Goal: Use online tool/utility: Utilize a website feature to perform a specific function

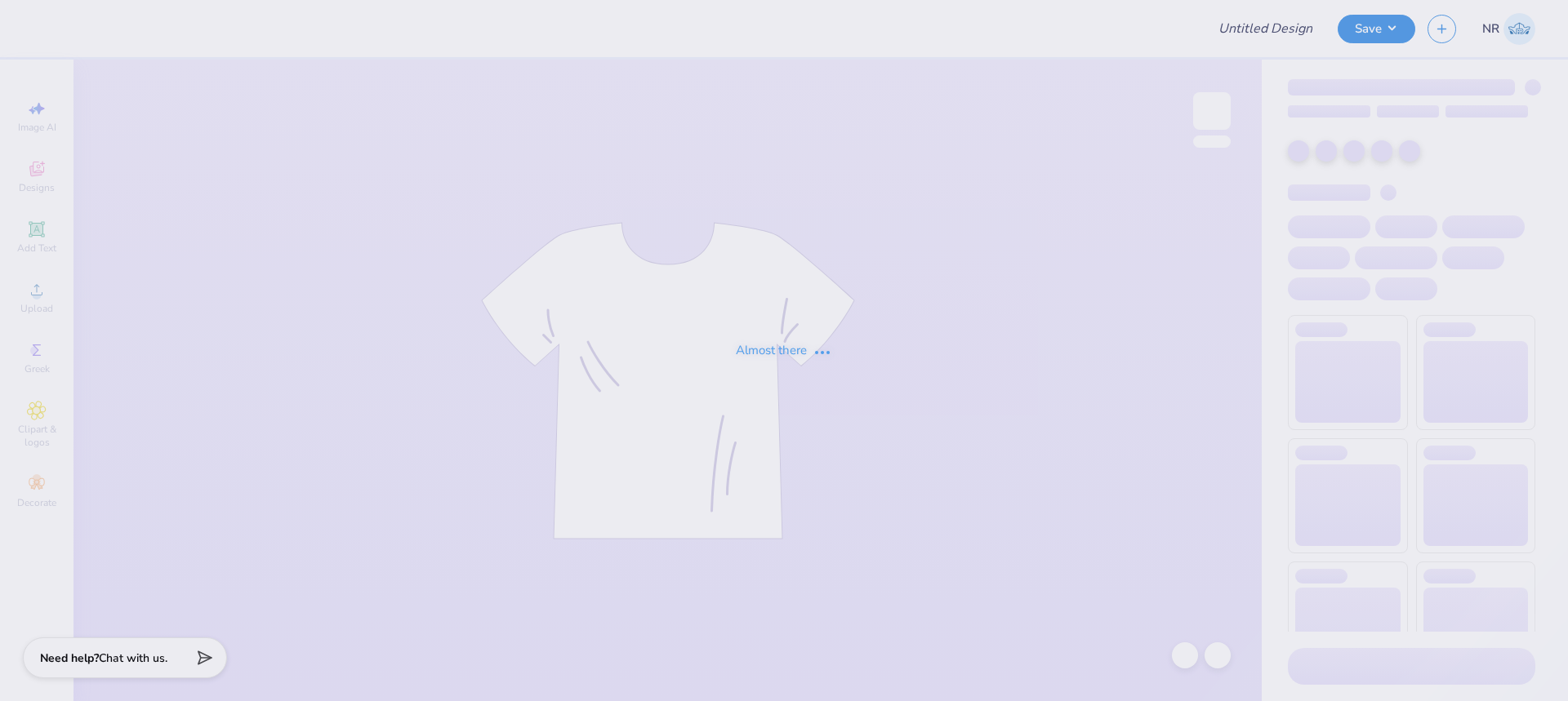
type input "SoPal"
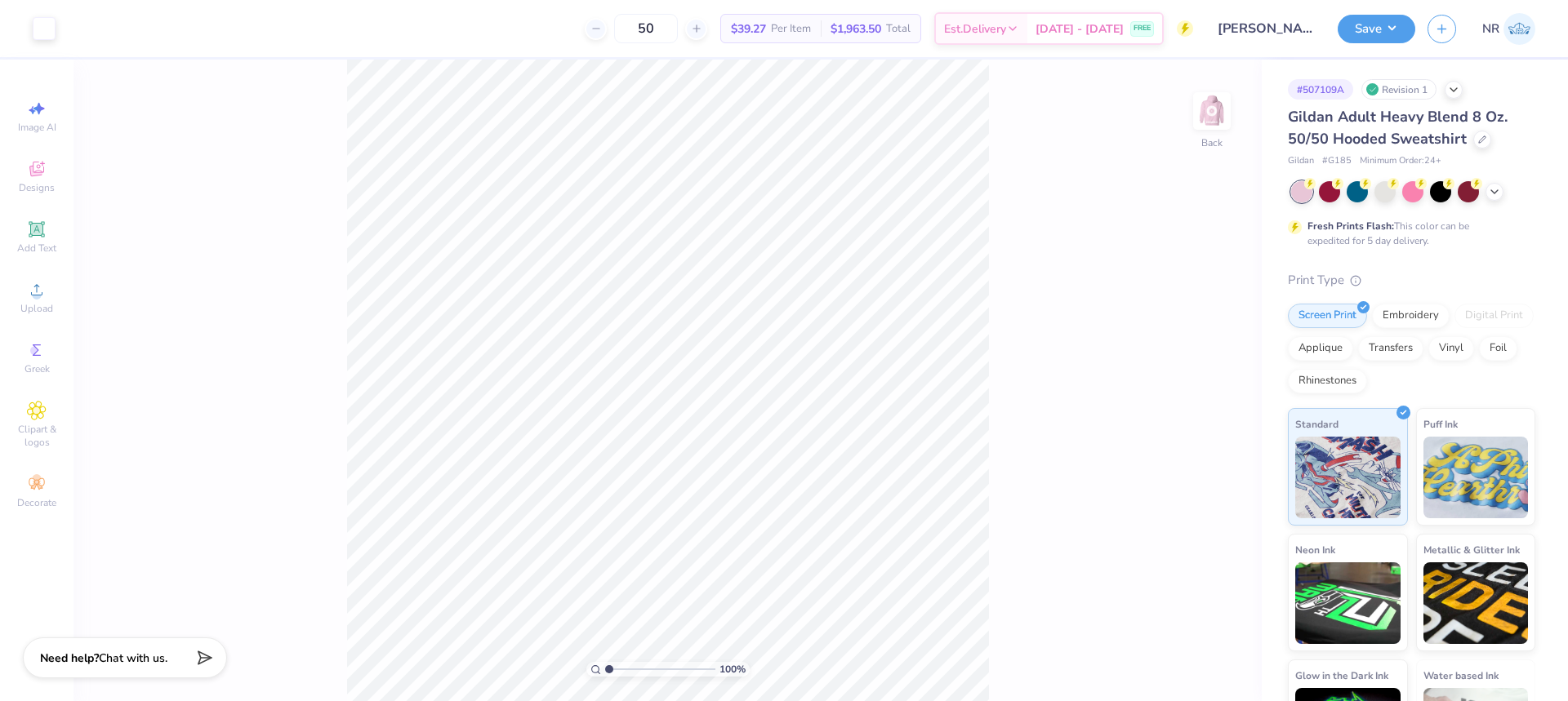
click at [1089, 311] on div "100 % Back" at bounding box center [668, 380] width 1188 height 642
click at [1200, 112] on img at bounding box center [1212, 111] width 66 height 66
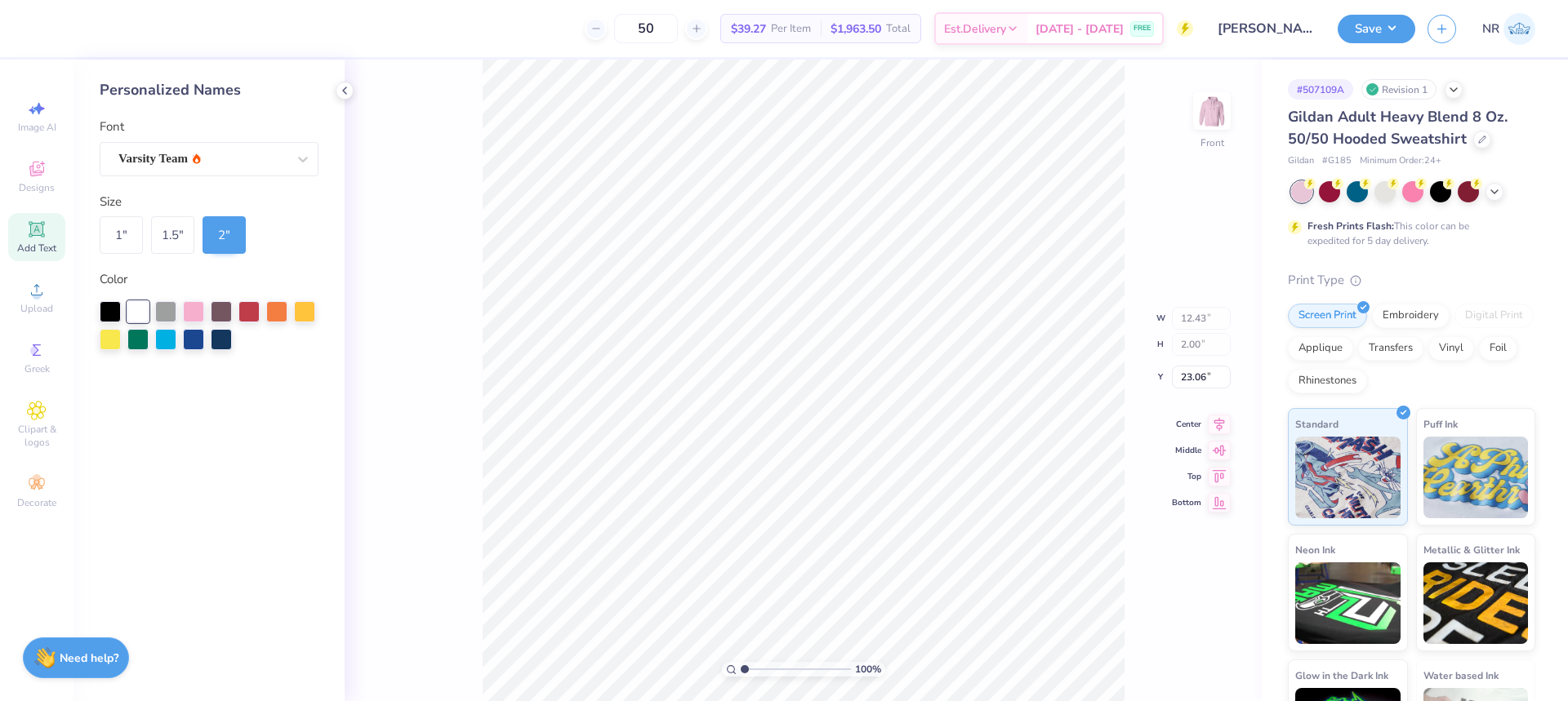
click at [441, 242] on div "100 % Front W 12.43 12.43 " H 2.00 2.00 " Y 23.06 23.06 " Center Middle Top Bot…" at bounding box center [803, 380] width 917 height 642
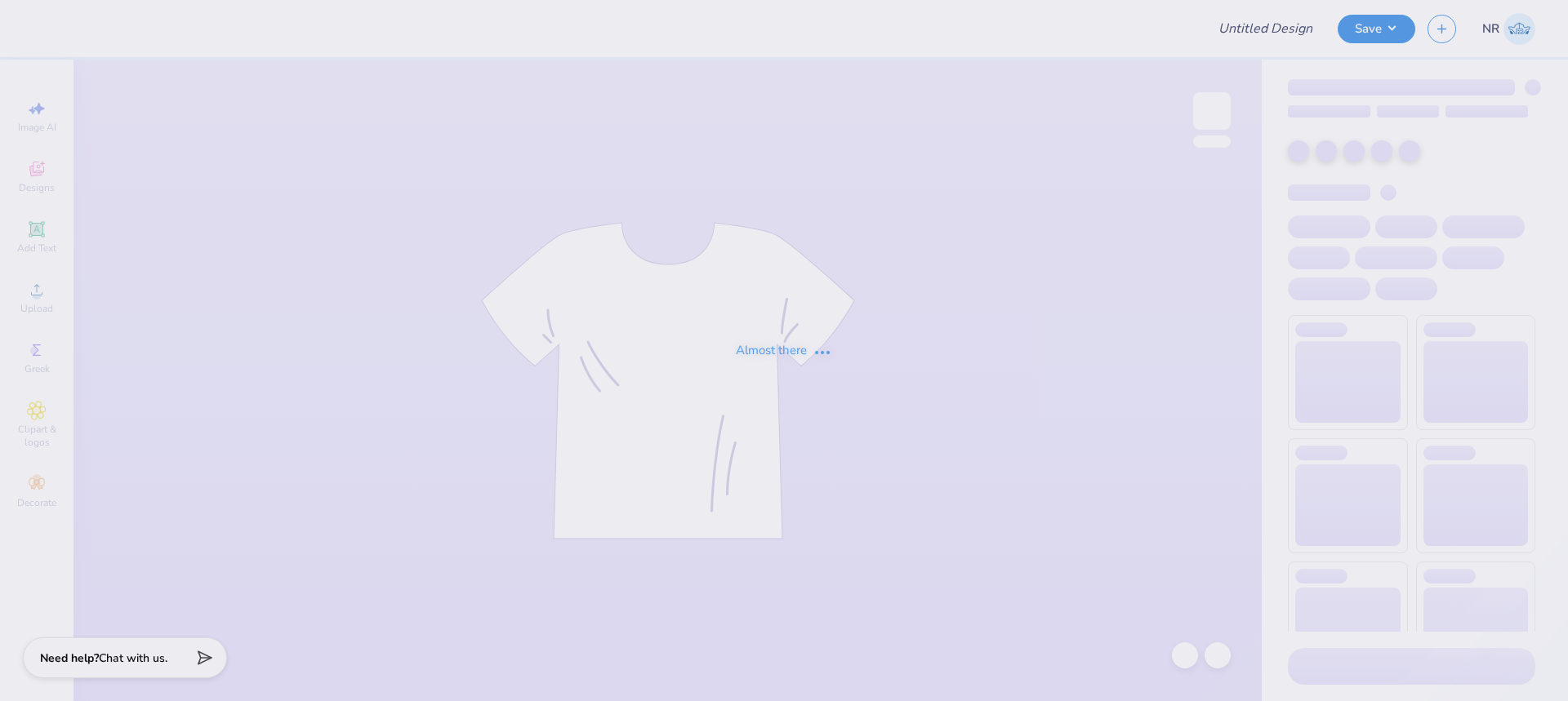
type input "tank kkg"
type input "concert"
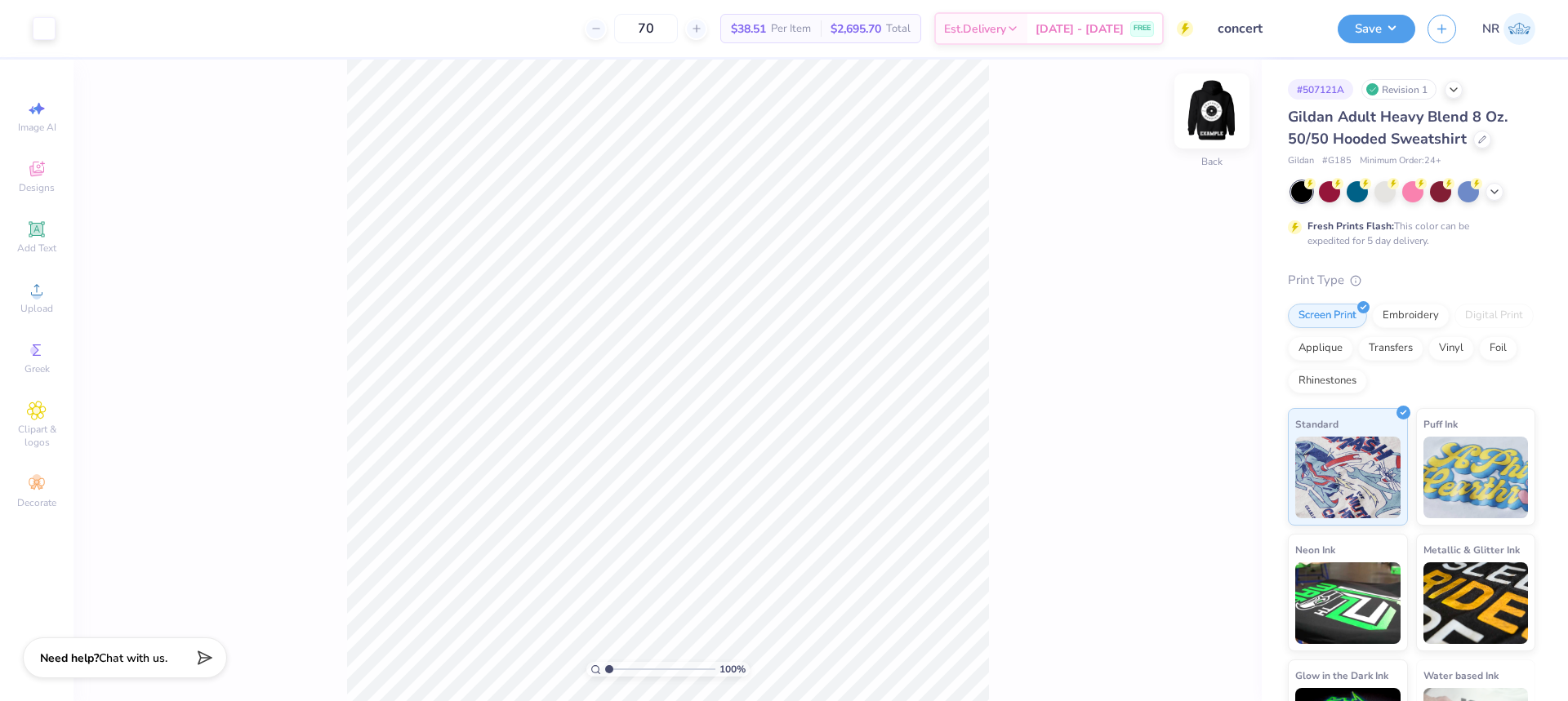
click at [1213, 114] on img at bounding box center [1212, 111] width 66 height 66
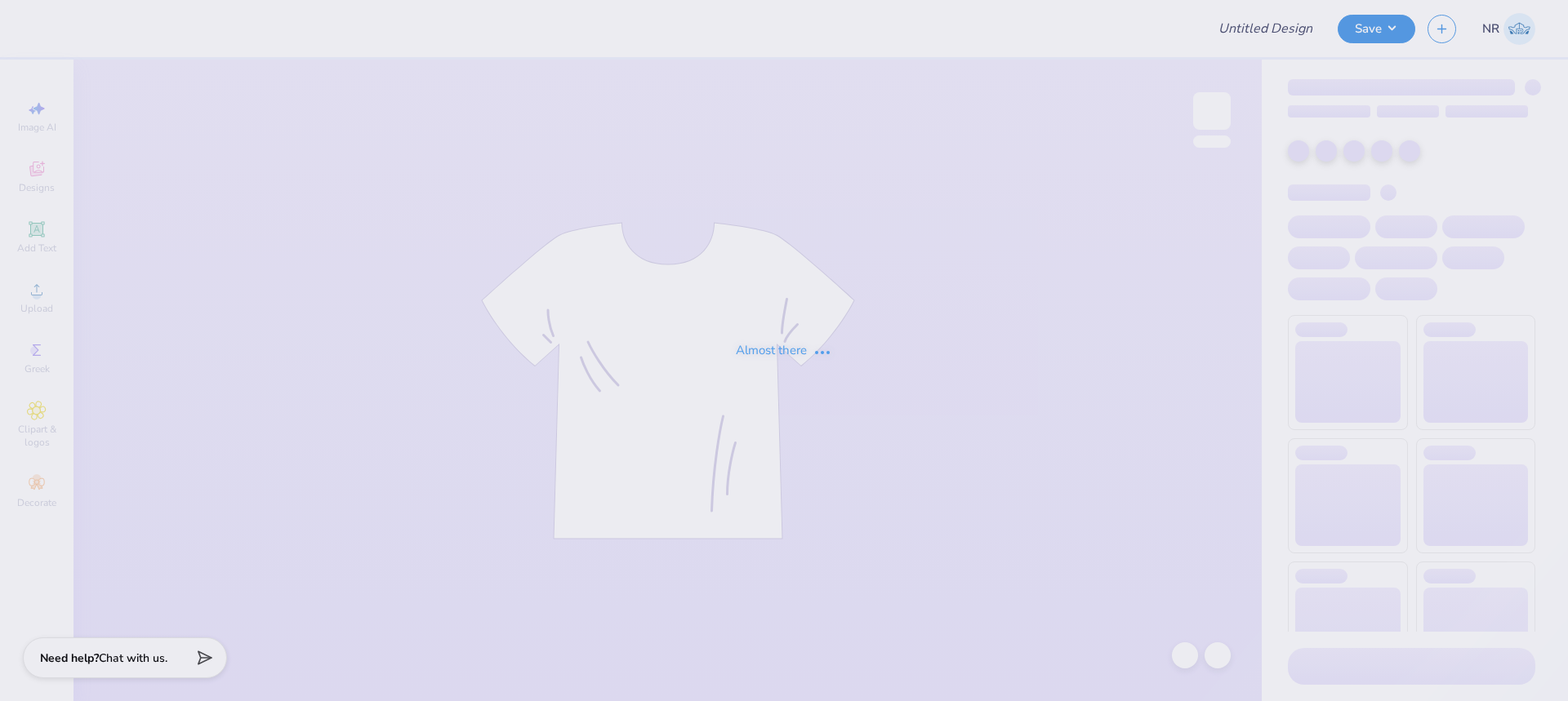
type input "Merch"
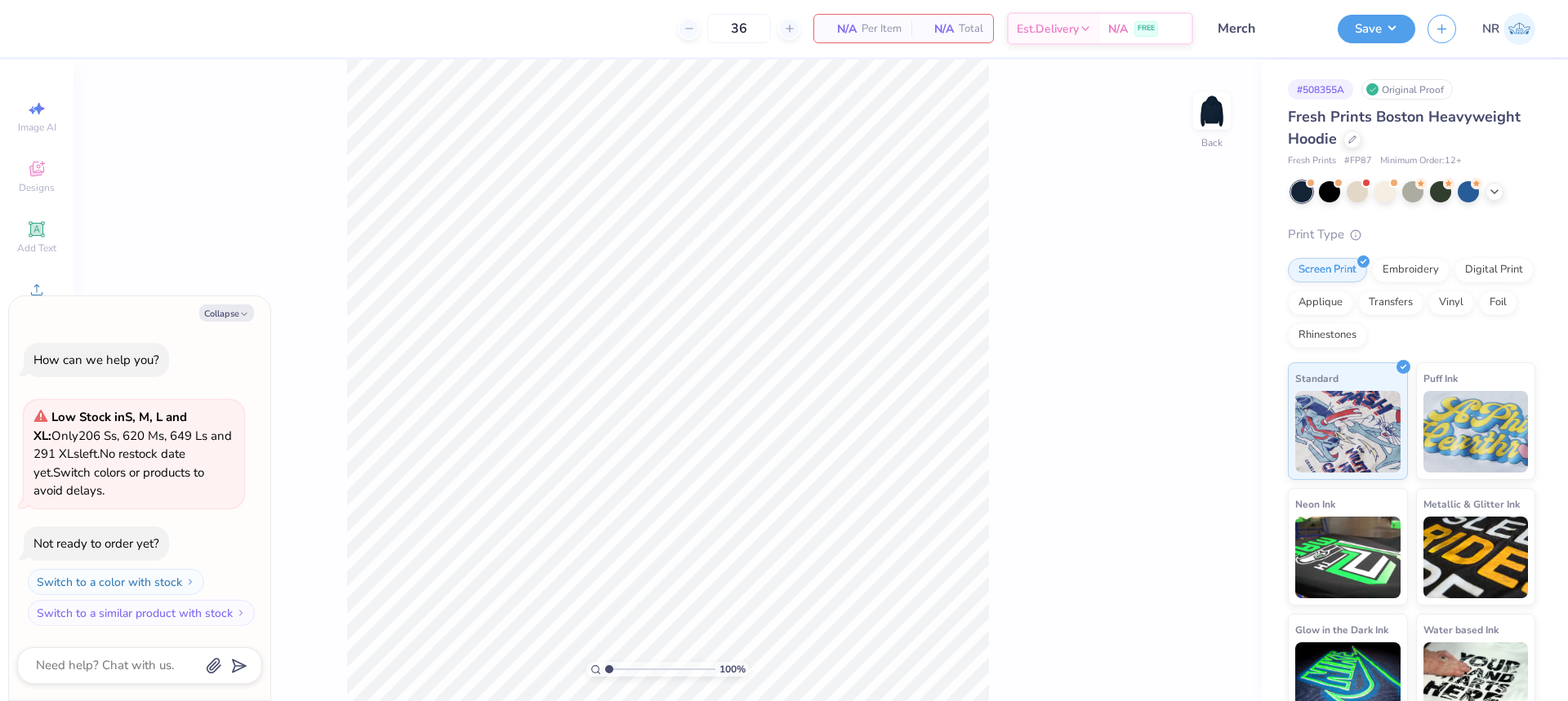
type textarea "x"
